Goal: Information Seeking & Learning: Learn about a topic

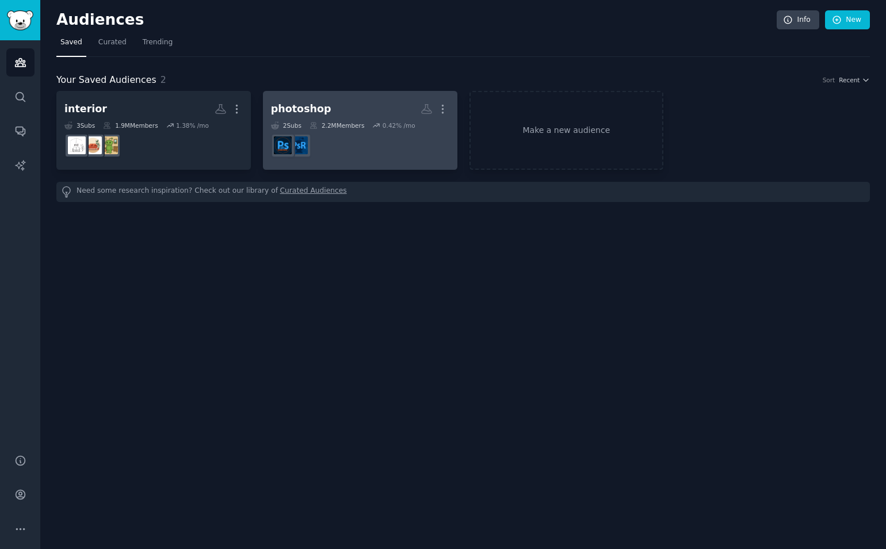
click at [359, 146] on dd "r/PhotoshopRequest" at bounding box center [360, 145] width 178 height 32
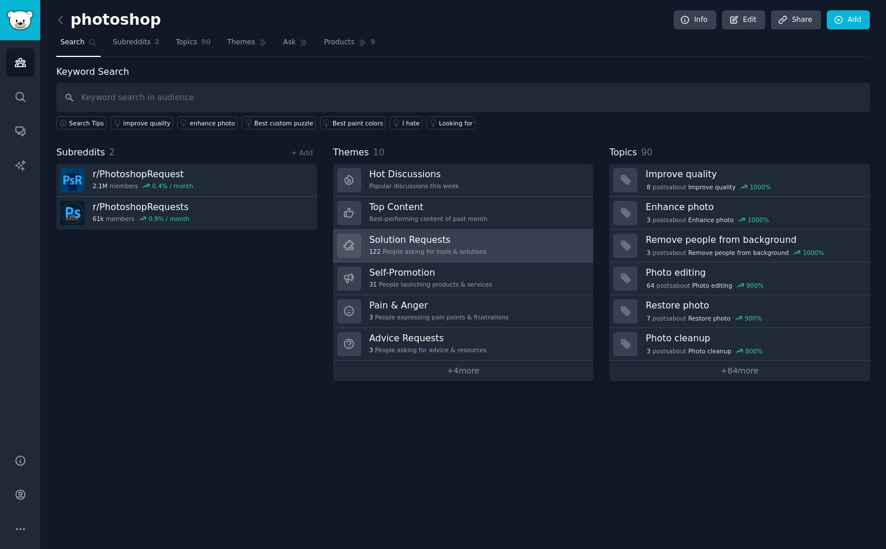
click at [510, 243] on link "Solution Requests 122 People asking for tools & solutions" at bounding box center [463, 246] width 261 height 33
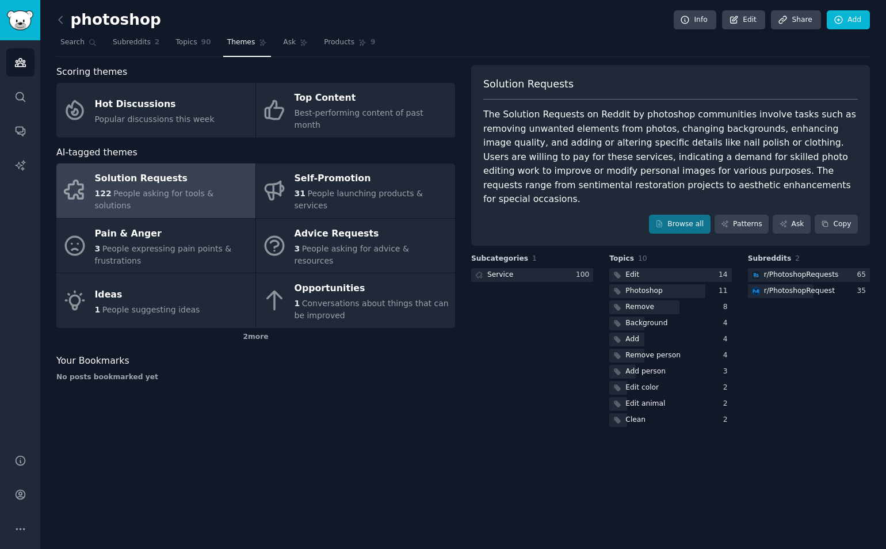
click at [575, 143] on div "The Solution Requests on Reddit by photoshop communities involve tasks such as …" at bounding box center [670, 157] width 375 height 99
click at [62, 22] on icon at bounding box center [61, 20] width 12 height 12
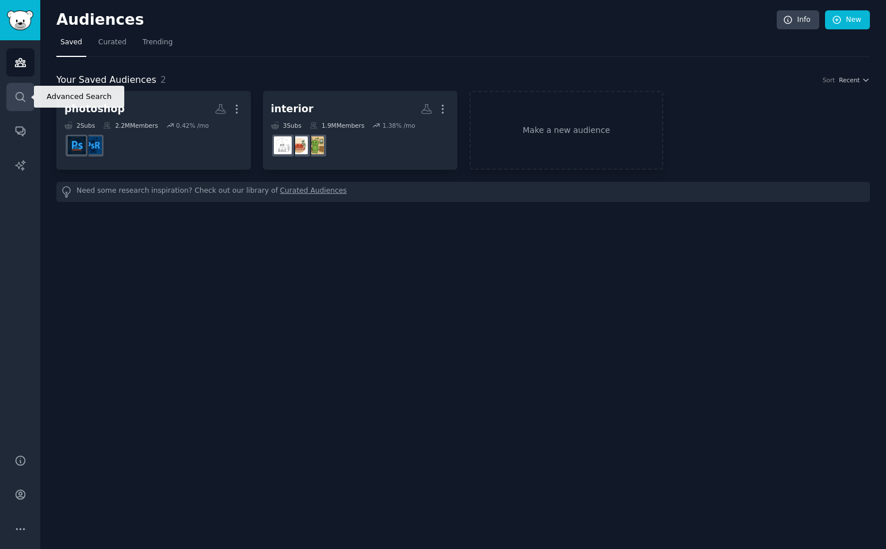
click at [25, 92] on icon "Sidebar" at bounding box center [20, 97] width 12 height 12
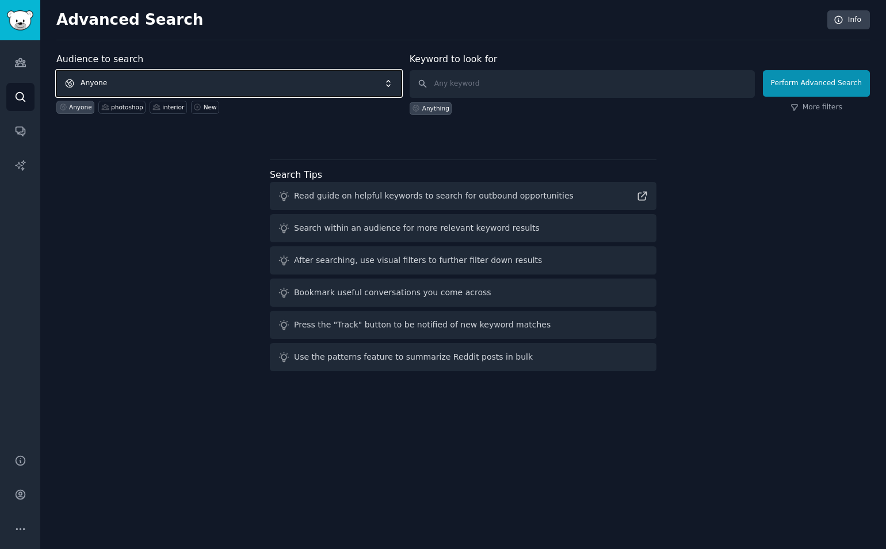
click at [338, 76] on span "Anyone" at bounding box center [228, 83] width 345 height 26
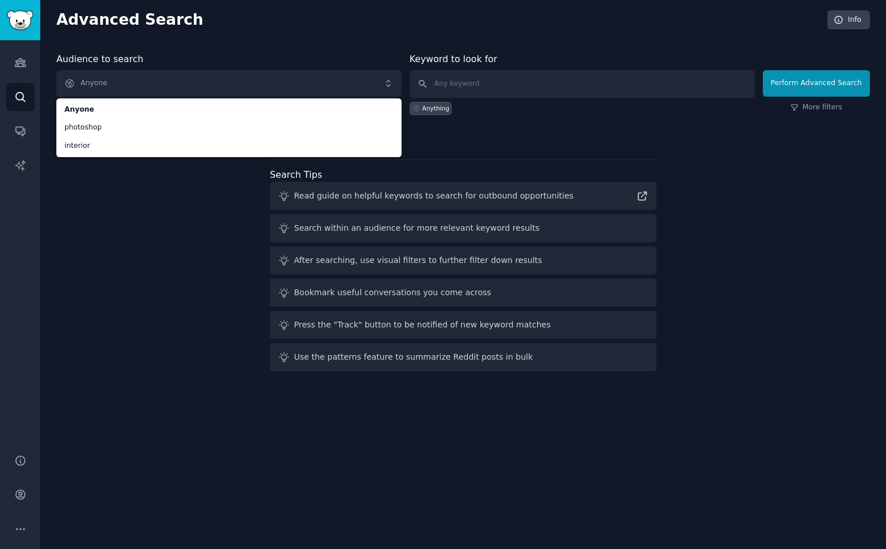
click at [163, 183] on div "Audience to search Anyone Anyone photoshop interior Anyone photoshop interior N…" at bounding box center [463, 213] width 814 height 323
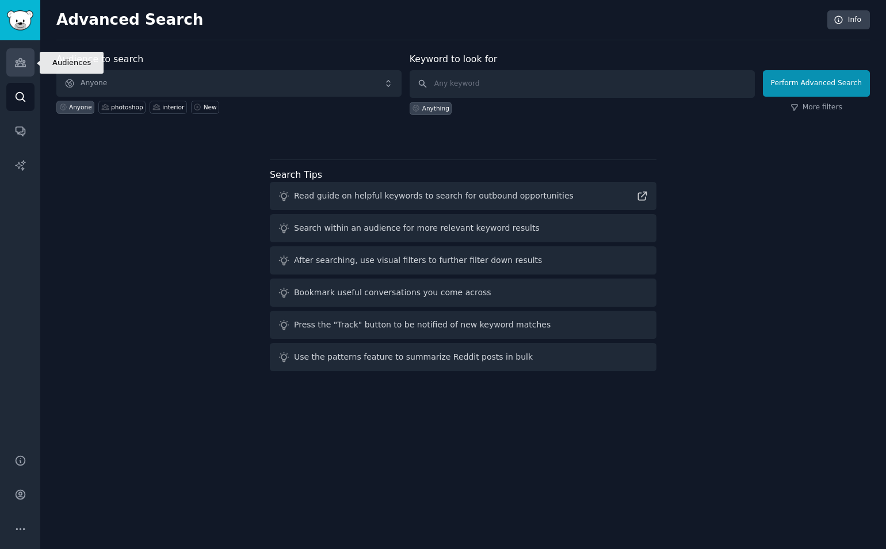
click at [18, 57] on icon "Sidebar" at bounding box center [20, 62] width 12 height 12
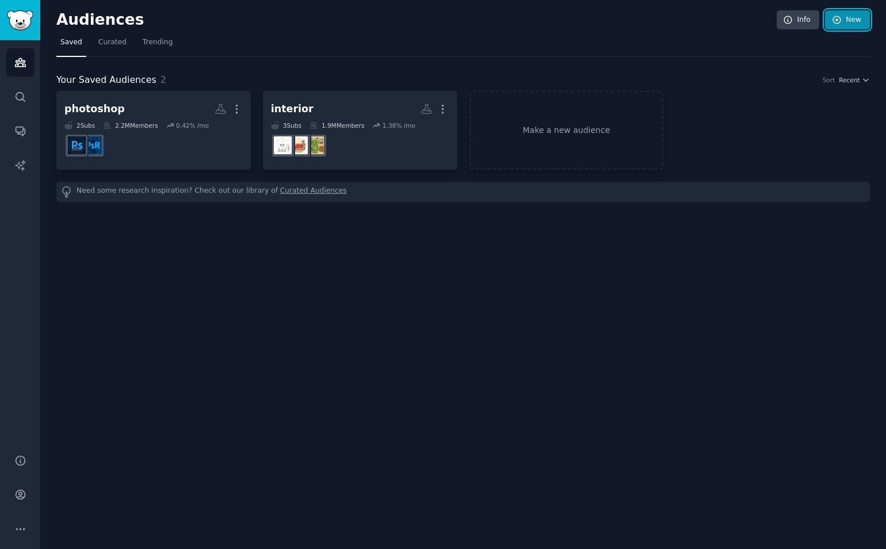
click at [850, 21] on link "New" at bounding box center [847, 20] width 45 height 20
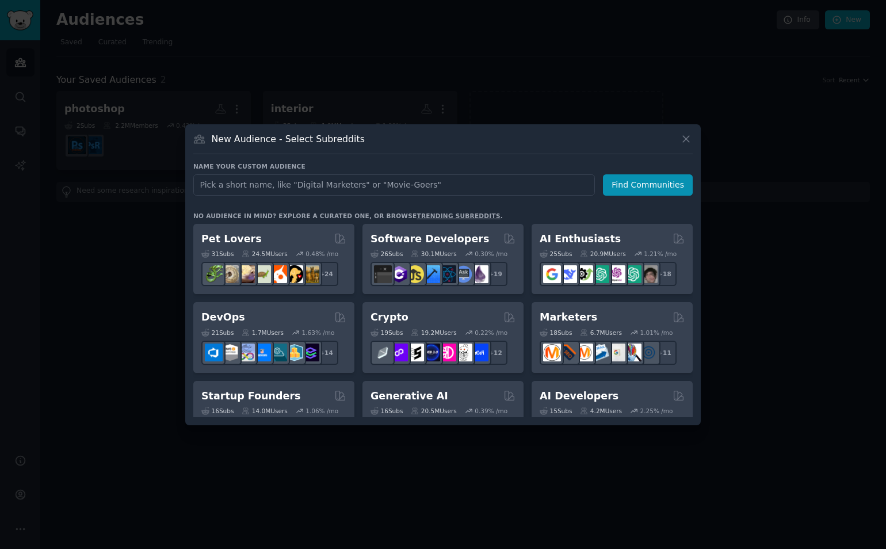
click at [280, 183] on input "text" at bounding box center [394, 184] width 402 height 21
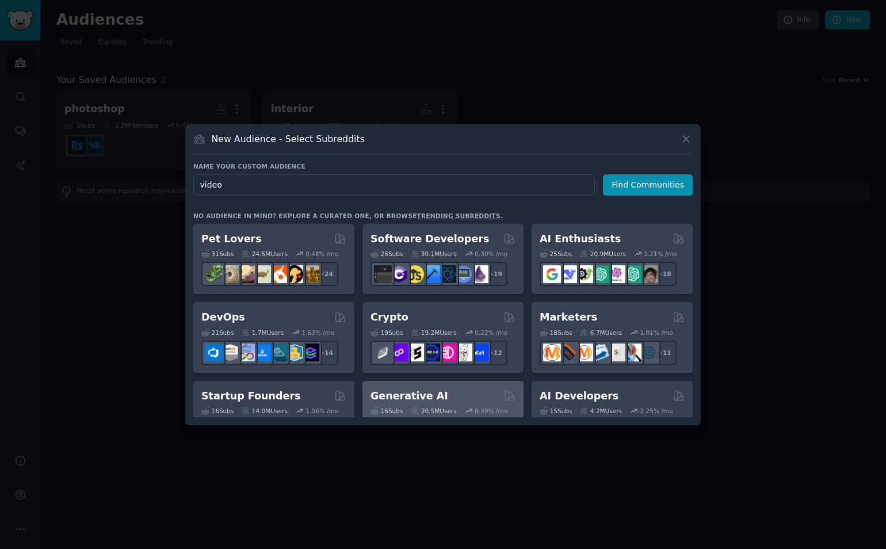
scroll to position [173, 0]
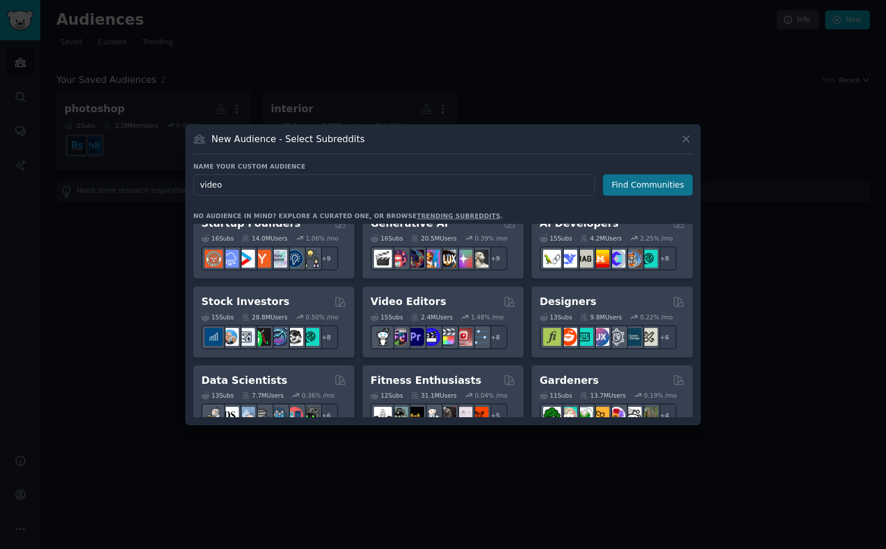
type input "video"
click at [627, 192] on button "Find Communities" at bounding box center [648, 184] width 90 height 21
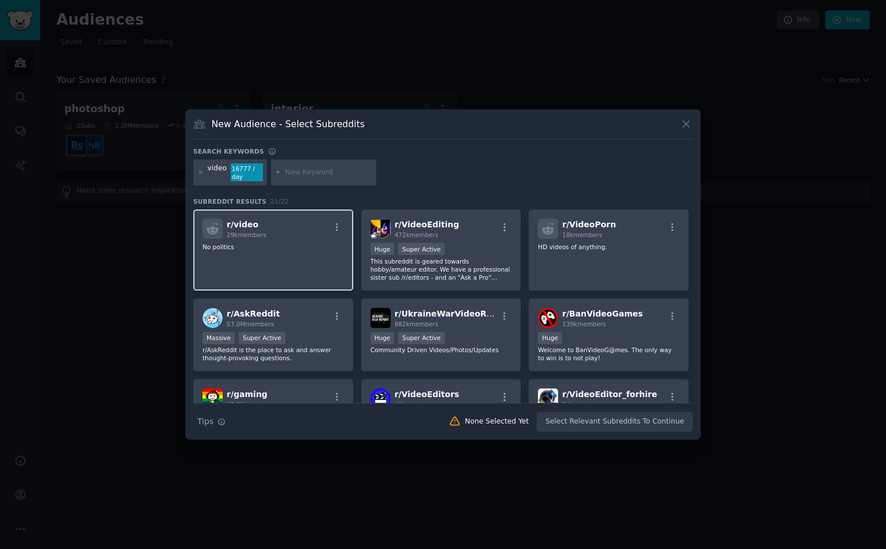
click at [321, 257] on div "r/ video 29k members No politics" at bounding box center [273, 249] width 160 height 81
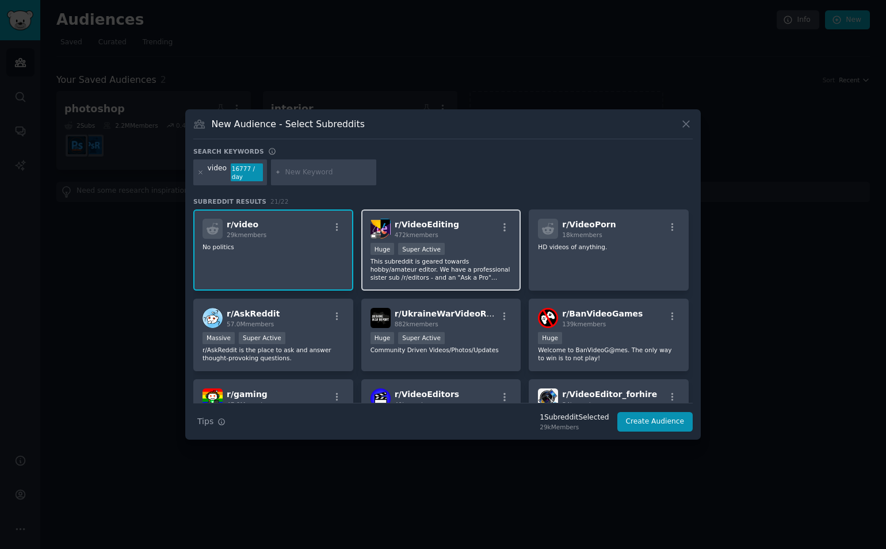
click at [426, 228] on span "r/ VideoEditing" at bounding box center [427, 224] width 64 height 9
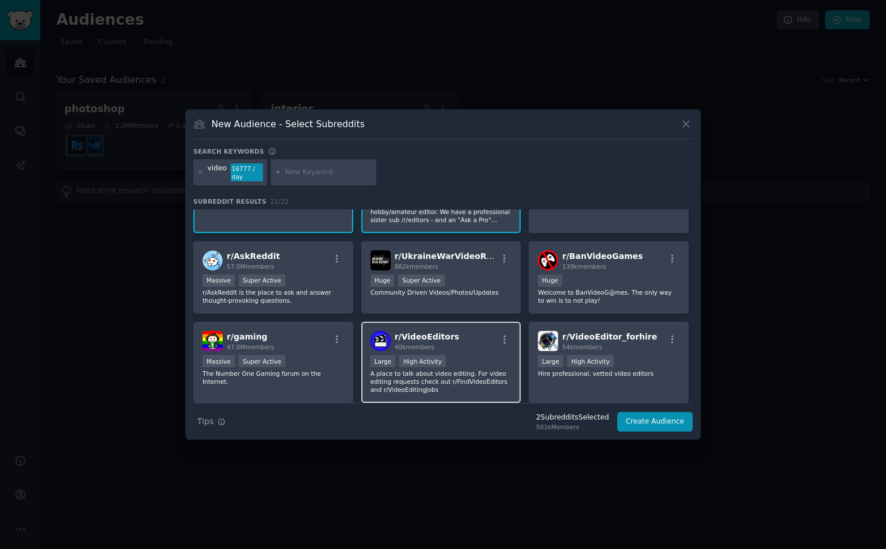
click at [467, 334] on div "r/ VideoEditors 40k members" at bounding box center [442, 341] width 142 height 20
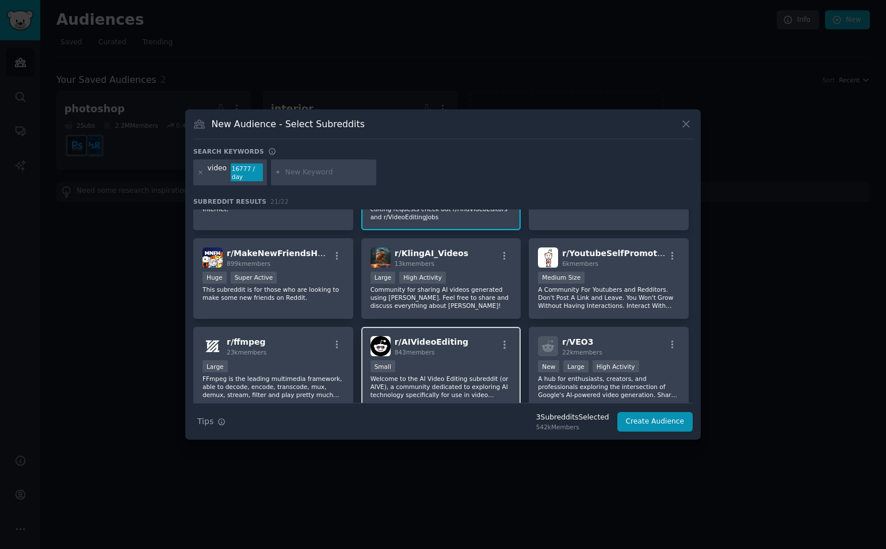
scroll to position [288, 0]
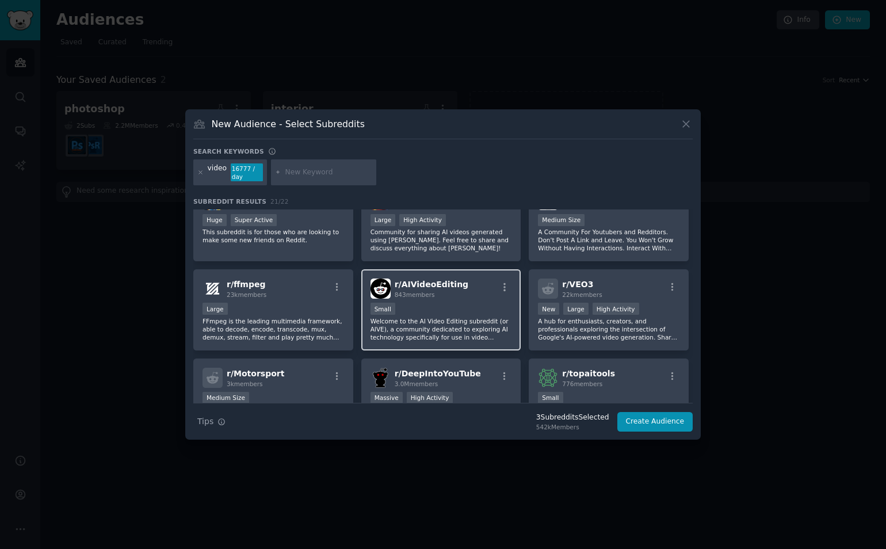
click at [466, 298] on div "r/ AIVideoEditing 843 members" at bounding box center [442, 289] width 142 height 20
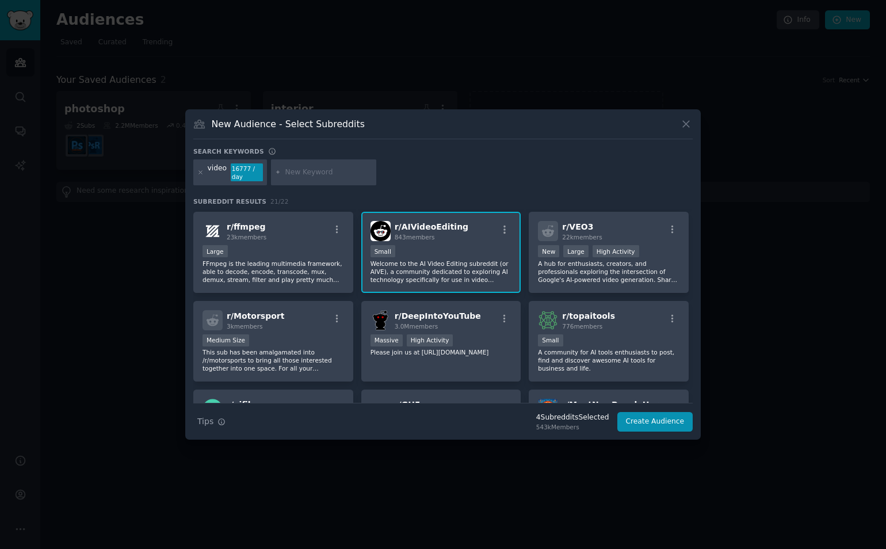
scroll to position [403, 0]
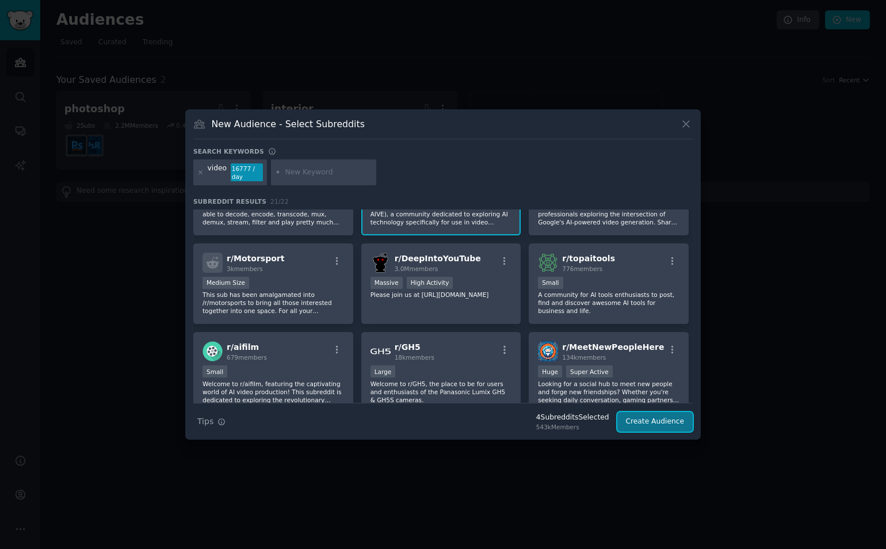
click at [651, 427] on button "Create Audience" at bounding box center [656, 422] width 76 height 20
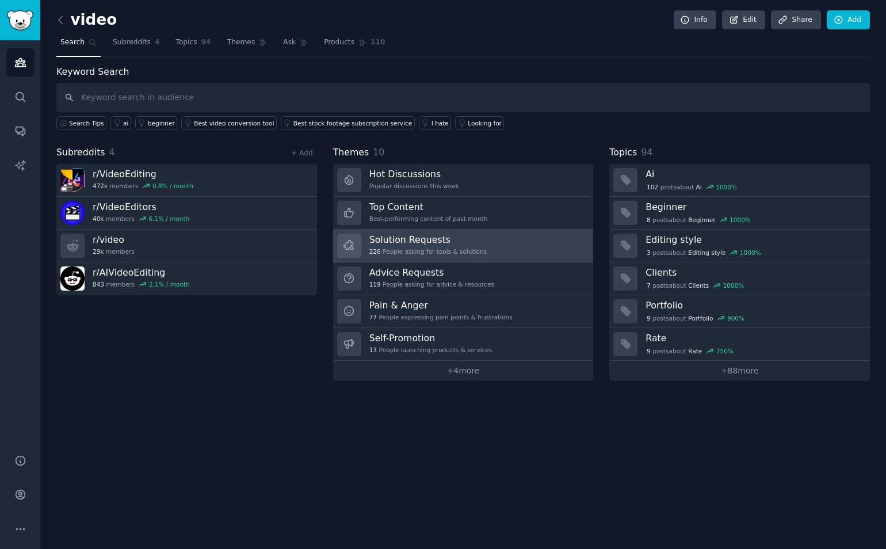
click at [483, 254] on link "Solution Requests 226 People asking for tools & solutions" at bounding box center [463, 246] width 261 height 33
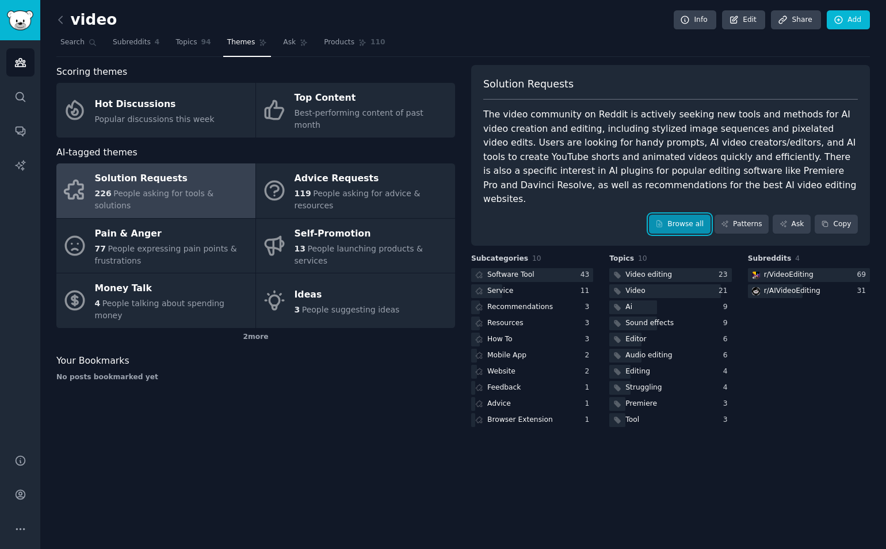
click at [679, 215] on link "Browse all" at bounding box center [680, 225] width 62 height 20
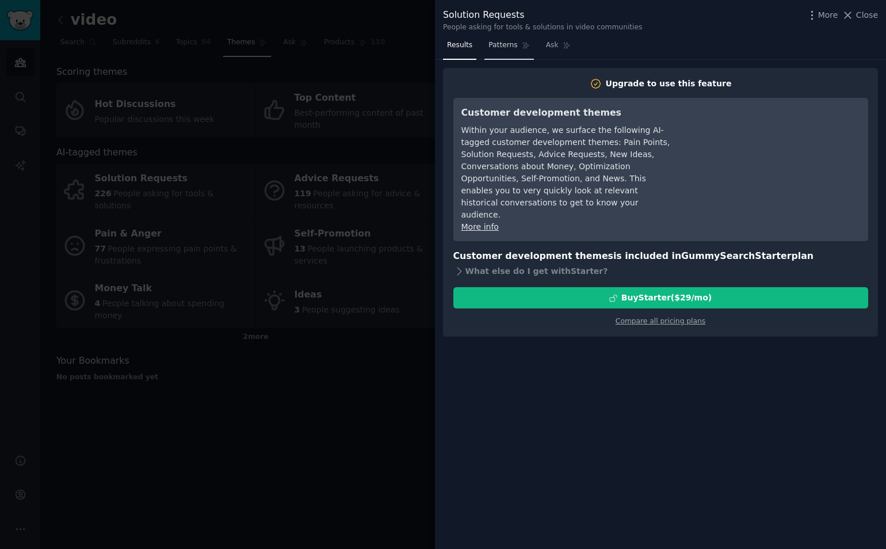
click at [501, 53] on link "Patterns" at bounding box center [509, 48] width 49 height 24
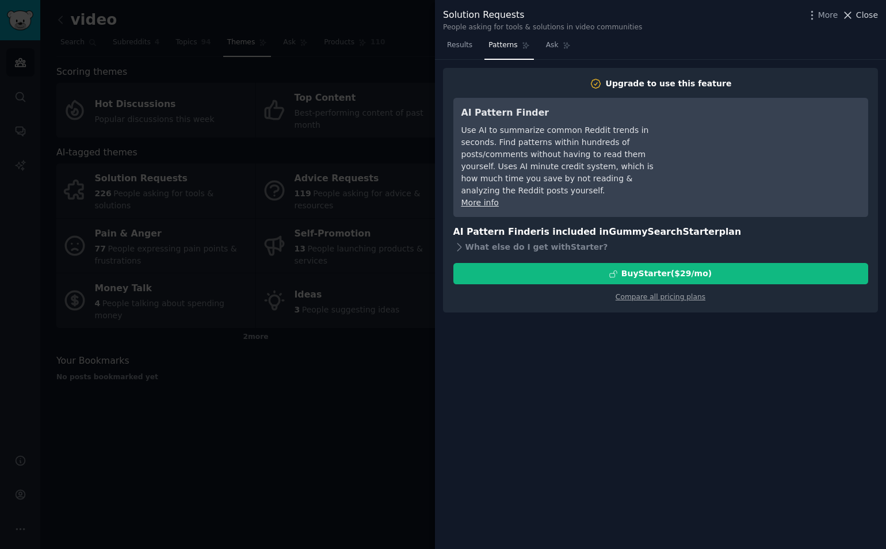
click at [870, 21] on div "More Close" at bounding box center [842, 15] width 72 height 14
click at [866, 19] on span "Close" at bounding box center [867, 15] width 22 height 12
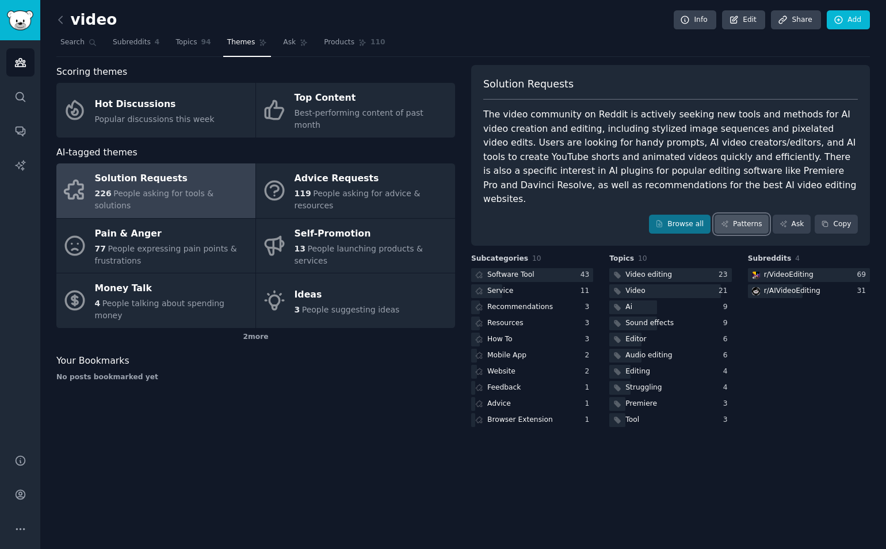
click at [745, 216] on link "Patterns" at bounding box center [742, 225] width 54 height 20
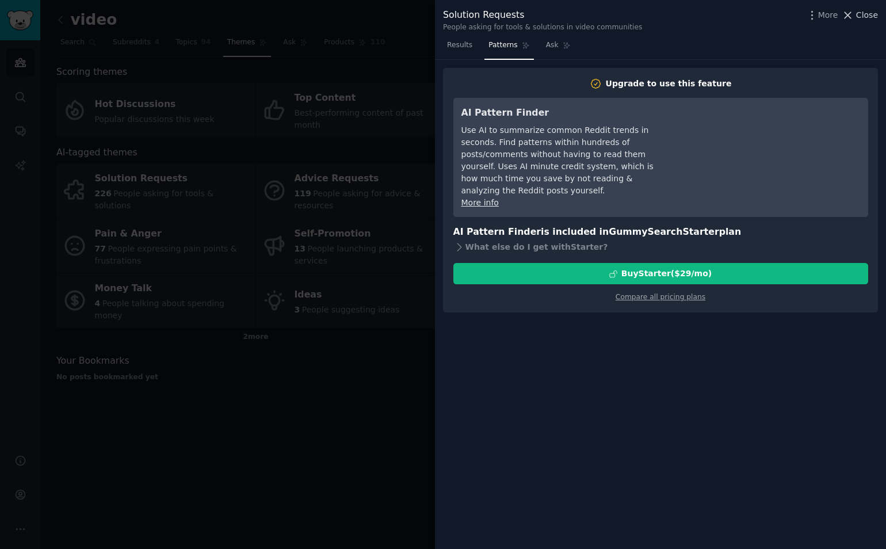
click at [857, 20] on button "Close" at bounding box center [860, 15] width 36 height 12
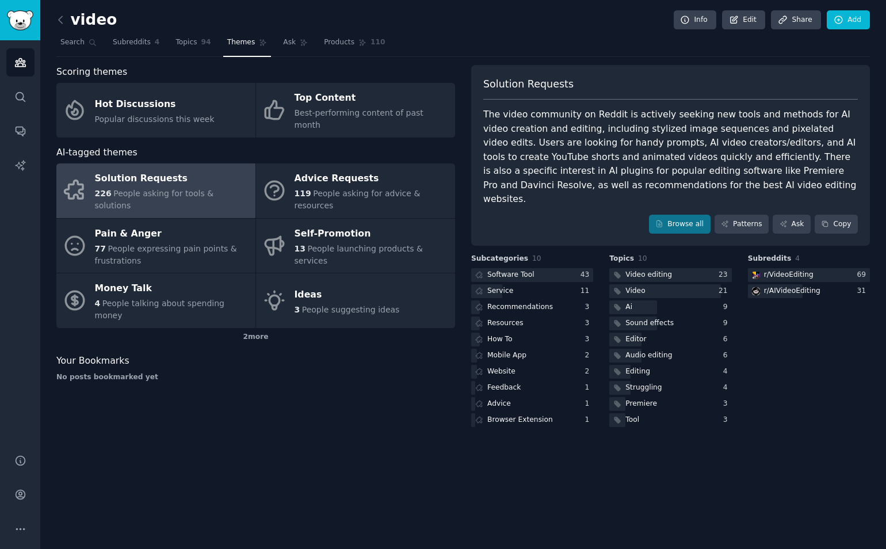
click at [574, 141] on div "The video community on Reddit is actively seeking new tools and methods for AI …" at bounding box center [670, 157] width 375 height 99
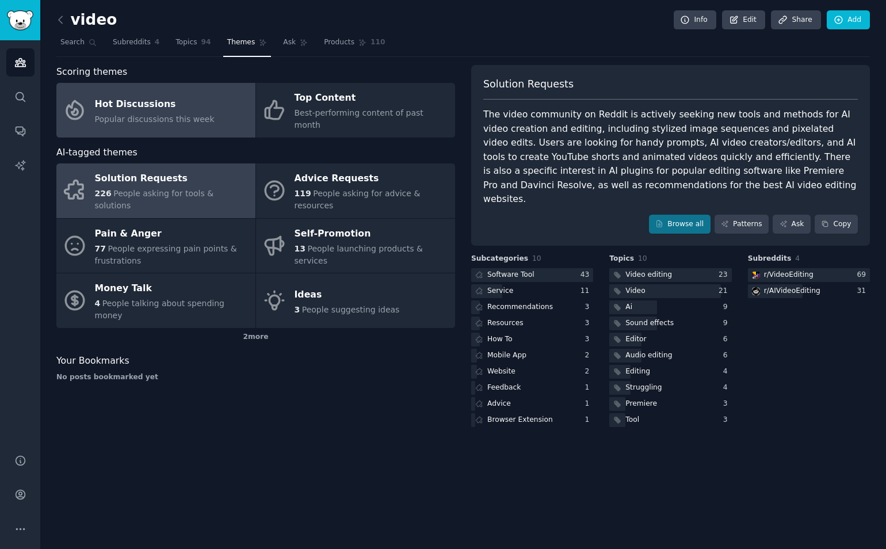
click at [222, 124] on link "Hot Discussions Popular discussions this week" at bounding box center [155, 110] width 199 height 55
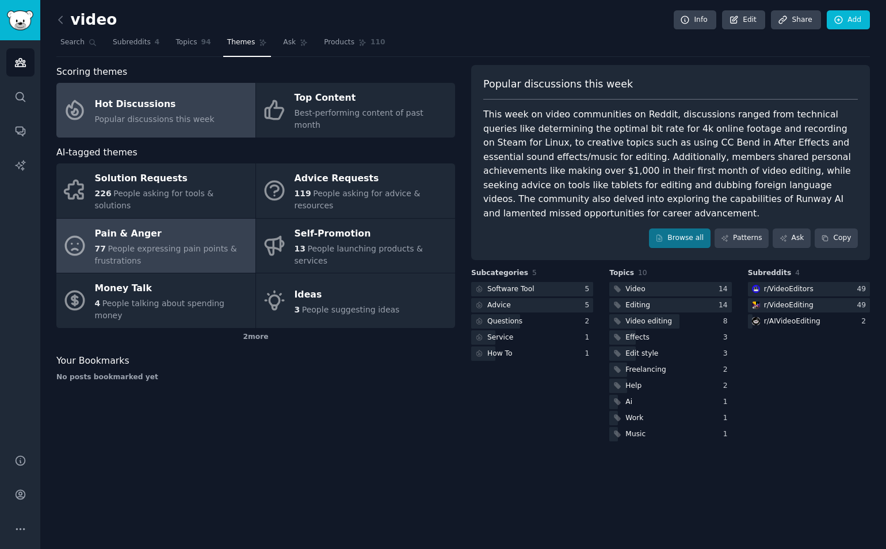
click at [186, 244] on span "People expressing pain points & frustrations" at bounding box center [166, 254] width 142 height 21
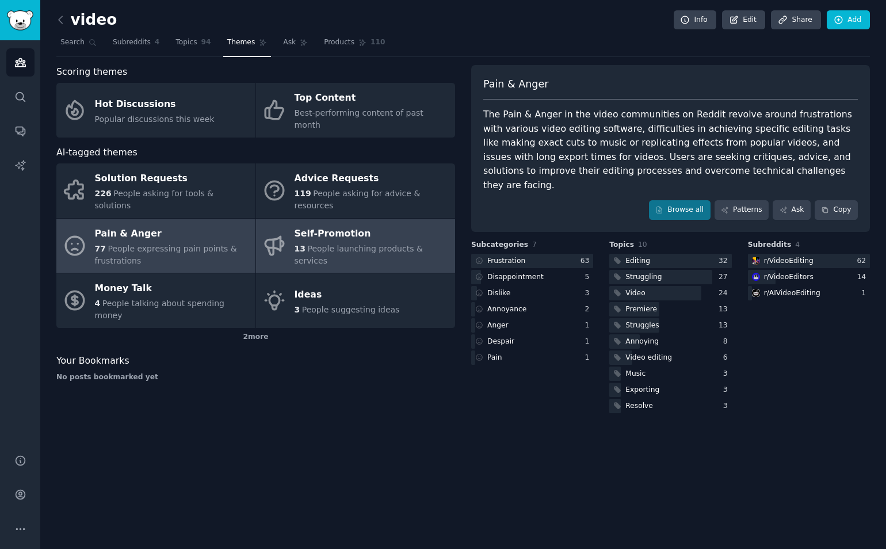
click at [392, 224] on div "Self-Promotion" at bounding box center [372, 233] width 155 height 18
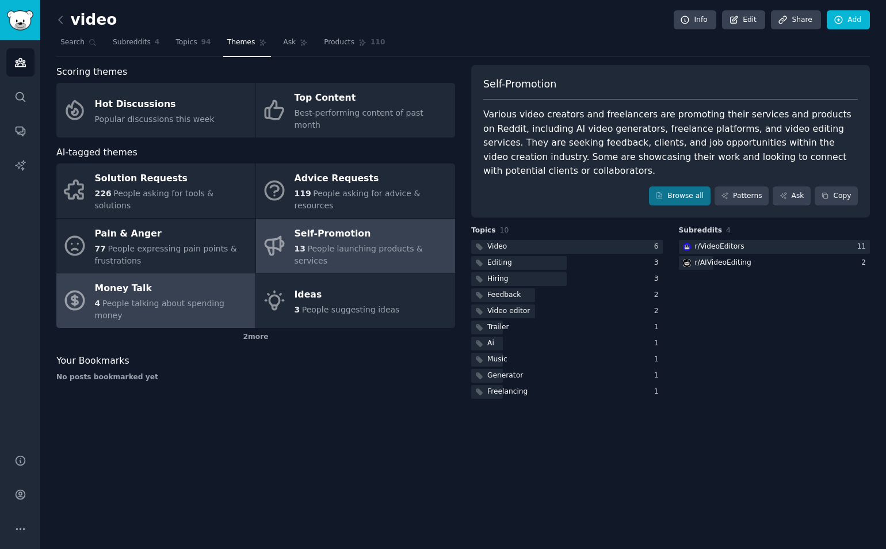
click at [193, 299] on span "People talking about spending money" at bounding box center [159, 309] width 129 height 21
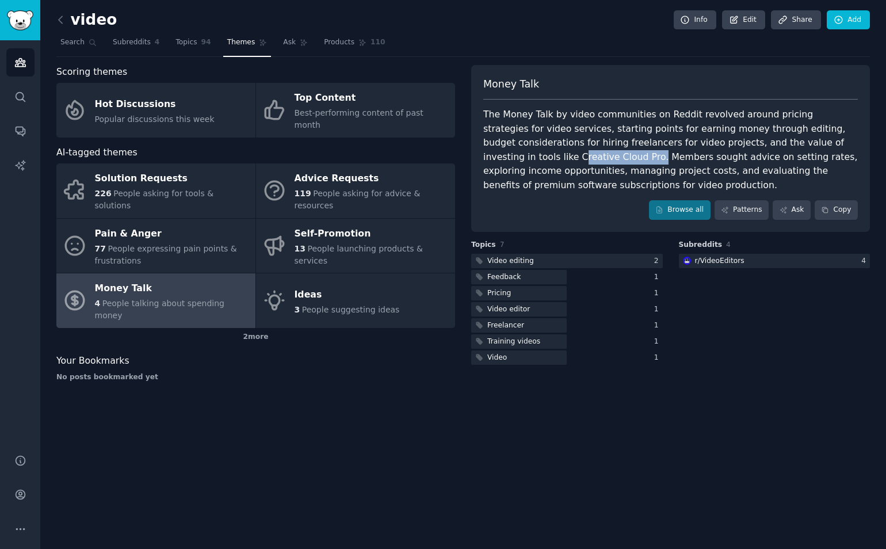
drag, startPoint x: 763, startPoint y: 142, endPoint x: 833, endPoint y: 142, distance: 70.8
click at [833, 142] on div "The Money Talk by video communities on Reddit revolved around pricing strategie…" at bounding box center [670, 150] width 375 height 85
click at [771, 143] on div "The Money Talk by video communities on Reddit revolved around pricing strategie…" at bounding box center [670, 150] width 375 height 85
drag, startPoint x: 758, startPoint y: 143, endPoint x: 833, endPoint y: 142, distance: 74.8
click at [833, 142] on div "The Money Talk by video communities on Reddit revolved around pricing strategie…" at bounding box center [670, 150] width 375 height 85
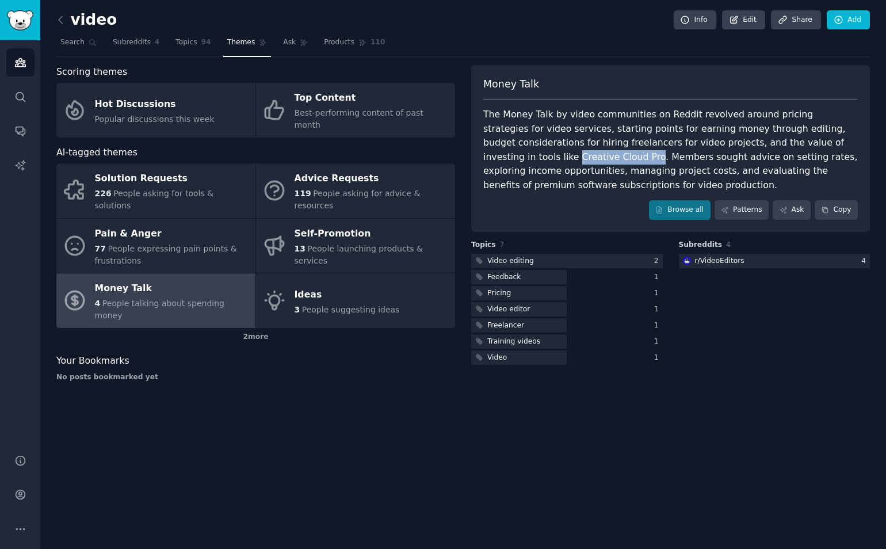
copy div "Creative Cloud Pro"
click at [244, 328] on div "2 more" at bounding box center [255, 337] width 399 height 18
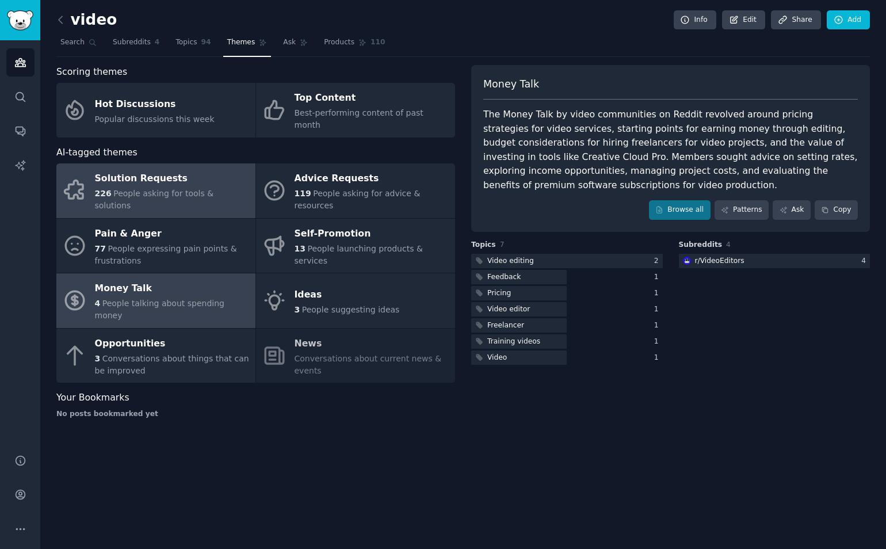
click at [205, 189] on span "People asking for tools & solutions" at bounding box center [154, 199] width 119 height 21
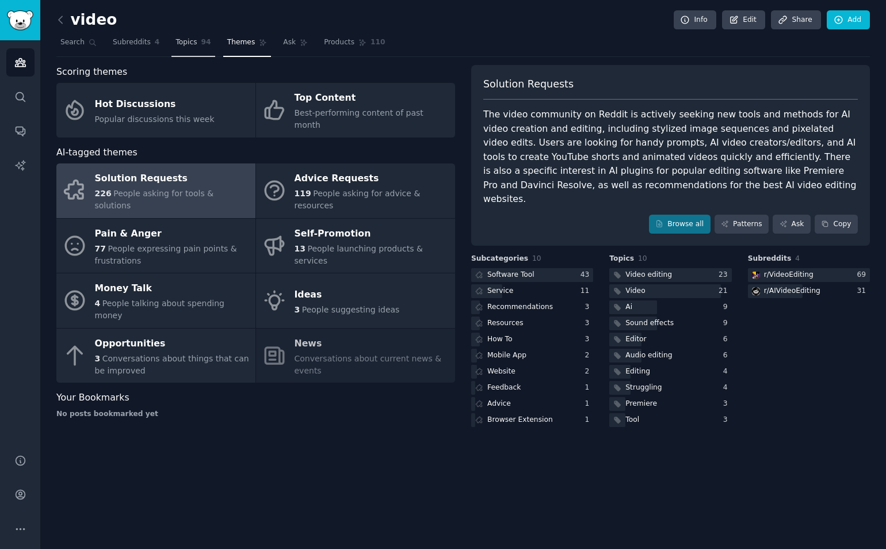
click at [177, 51] on link "Topics 94" at bounding box center [192, 45] width 43 height 24
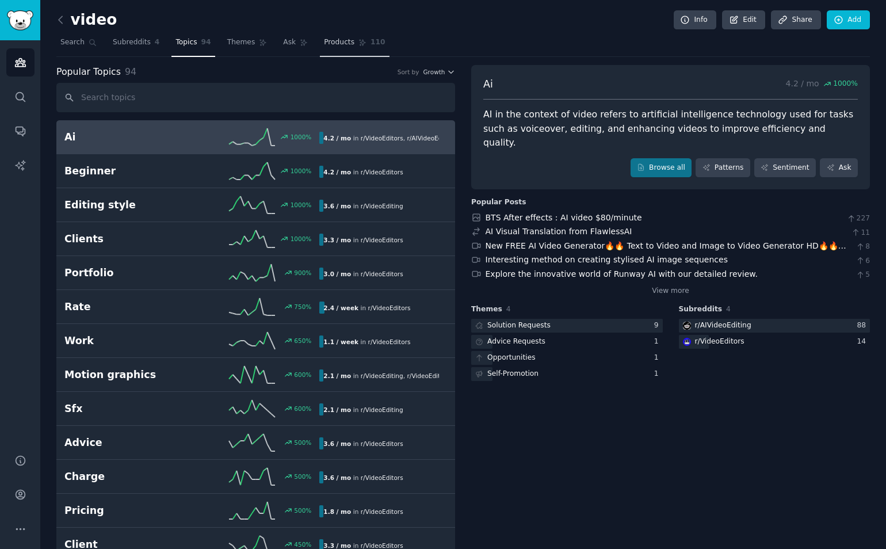
click at [324, 46] on span "Products" at bounding box center [339, 42] width 31 height 10
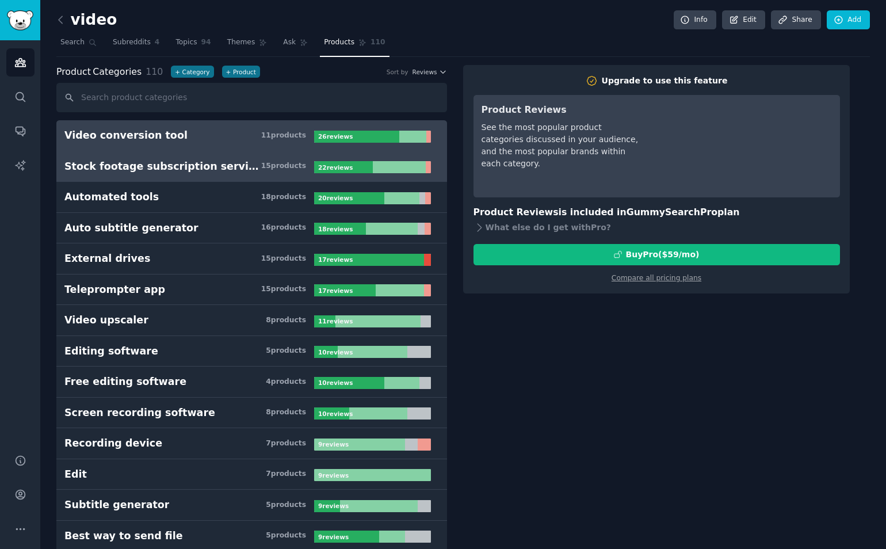
click at [141, 169] on div "Stock footage subscription service" at bounding box center [162, 166] width 197 height 14
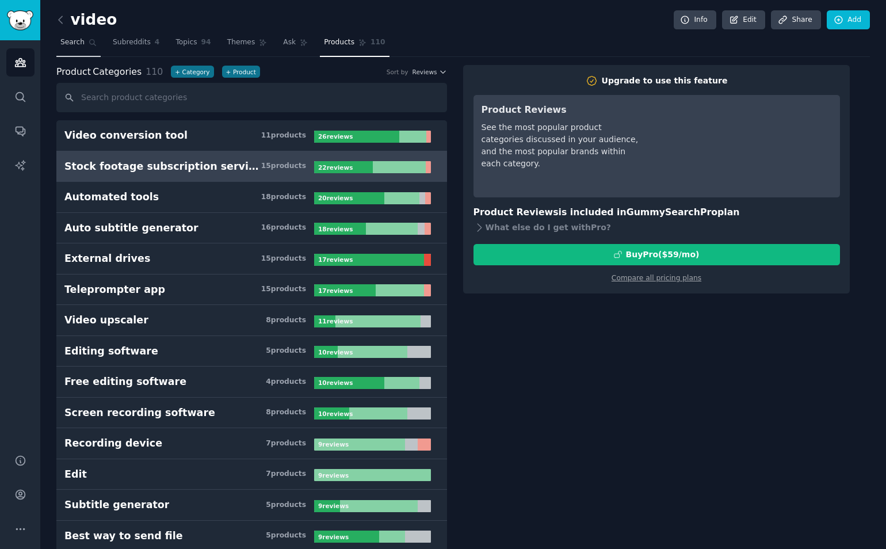
click at [73, 43] on span "Search" at bounding box center [72, 42] width 24 height 10
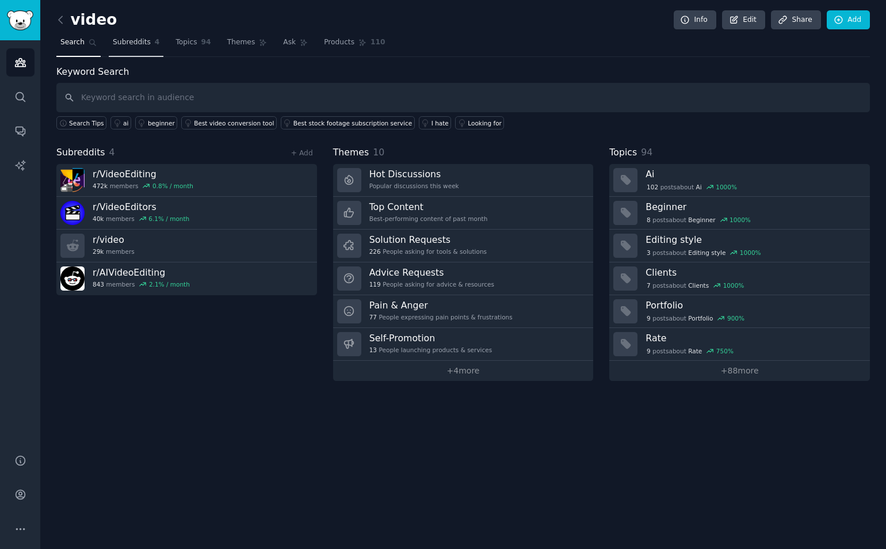
click at [128, 48] on link "Subreddits 4" at bounding box center [136, 45] width 55 height 24
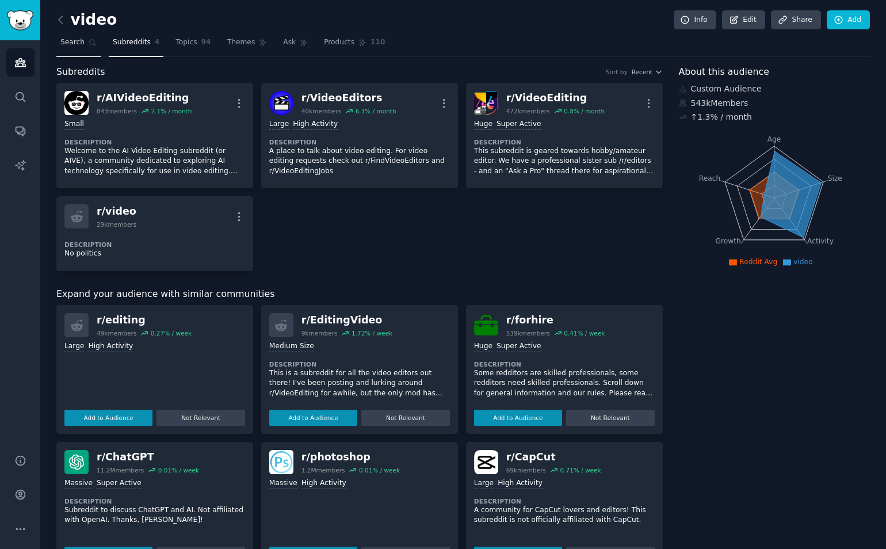
click at [81, 44] on span "Search" at bounding box center [72, 42] width 24 height 10
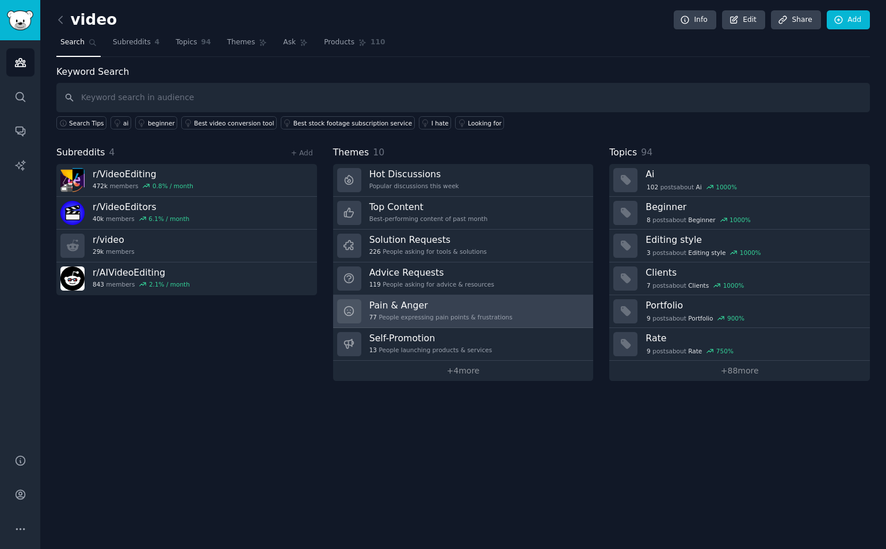
click at [468, 298] on link "Pain & Anger 77 People expressing pain points & frustrations" at bounding box center [463, 311] width 261 height 33
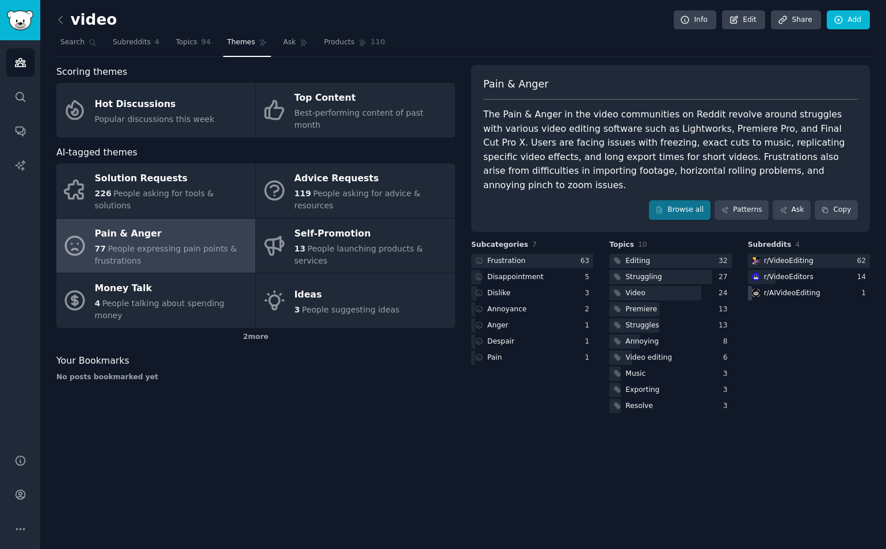
click at [777, 288] on div "r/ AIVideoEditing" at bounding box center [792, 293] width 56 height 10
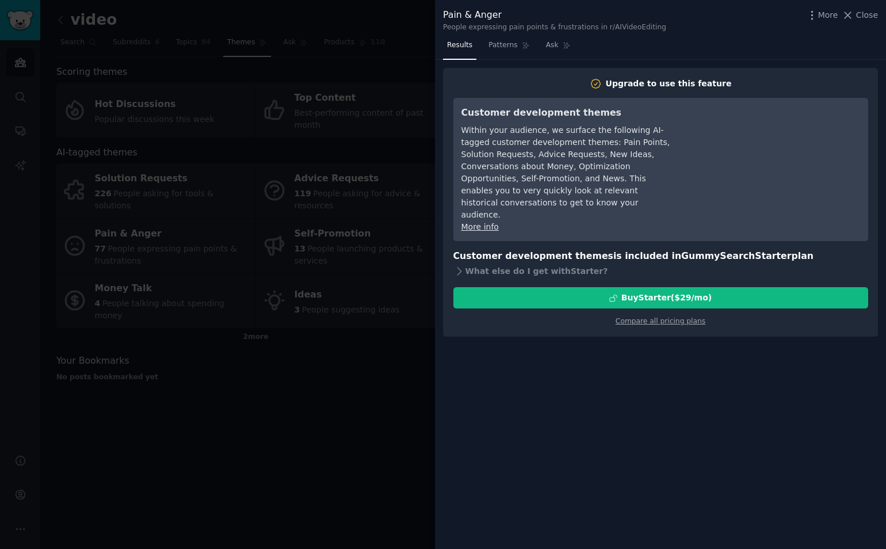
click at [368, 86] on div at bounding box center [443, 274] width 886 height 549
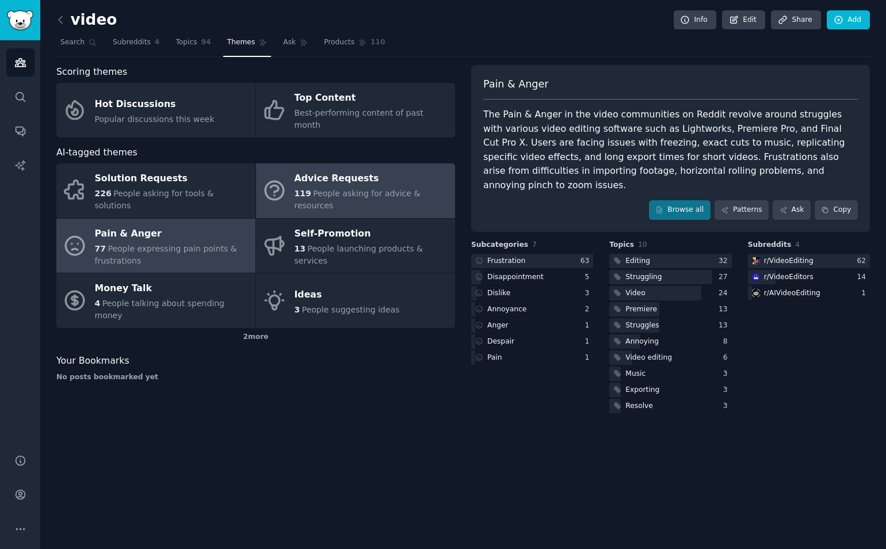
click at [310, 189] on span "People asking for advice & resources" at bounding box center [358, 199] width 126 height 21
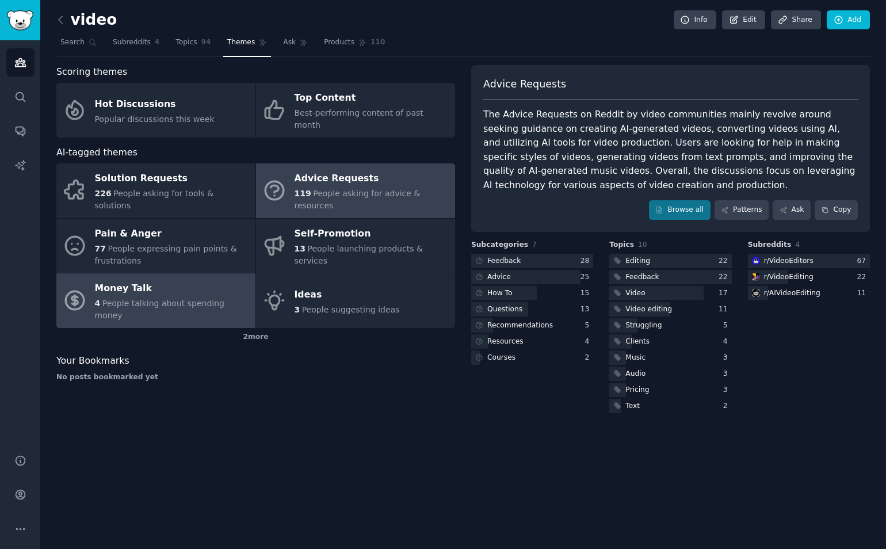
click at [178, 280] on div "Money Talk" at bounding box center [172, 289] width 155 height 18
